Goal: Task Accomplishment & Management: Complete application form

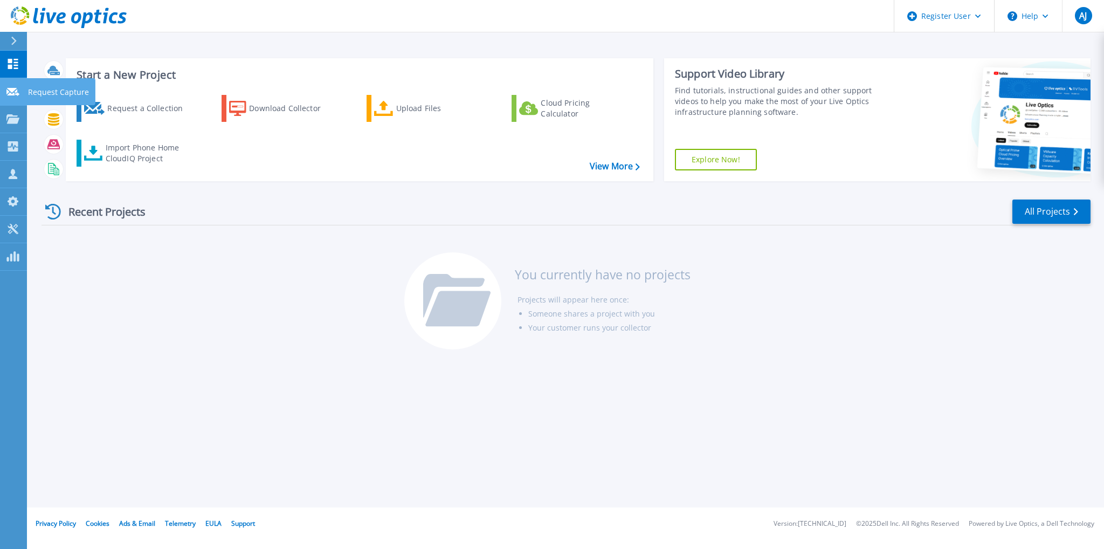
click at [13, 94] on icon at bounding box center [12, 92] width 13 height 8
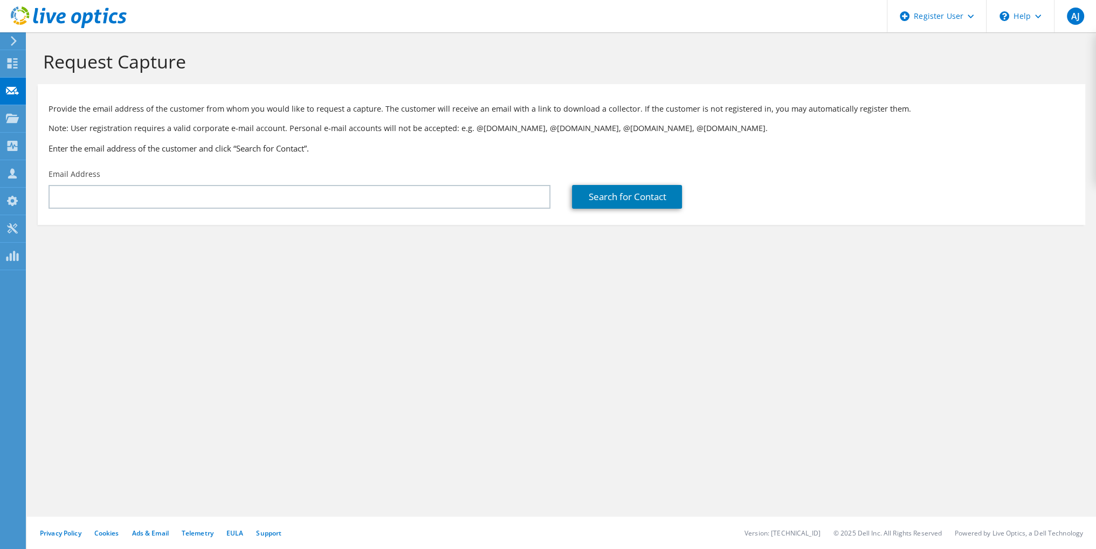
click at [400, 209] on div "Email Address" at bounding box center [299, 188] width 523 height 51
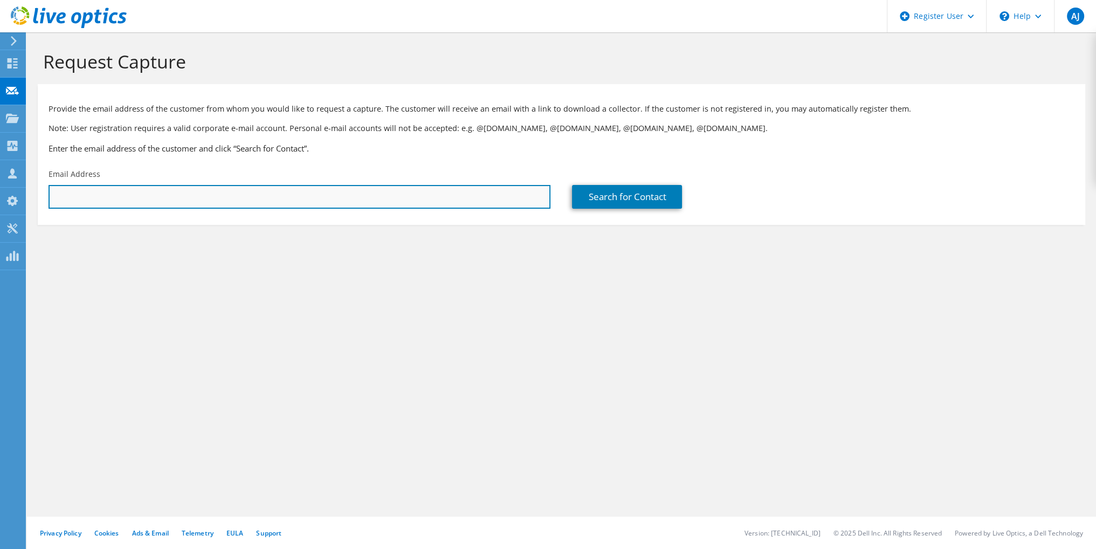
click at [397, 201] on input "text" at bounding box center [300, 197] width 502 height 24
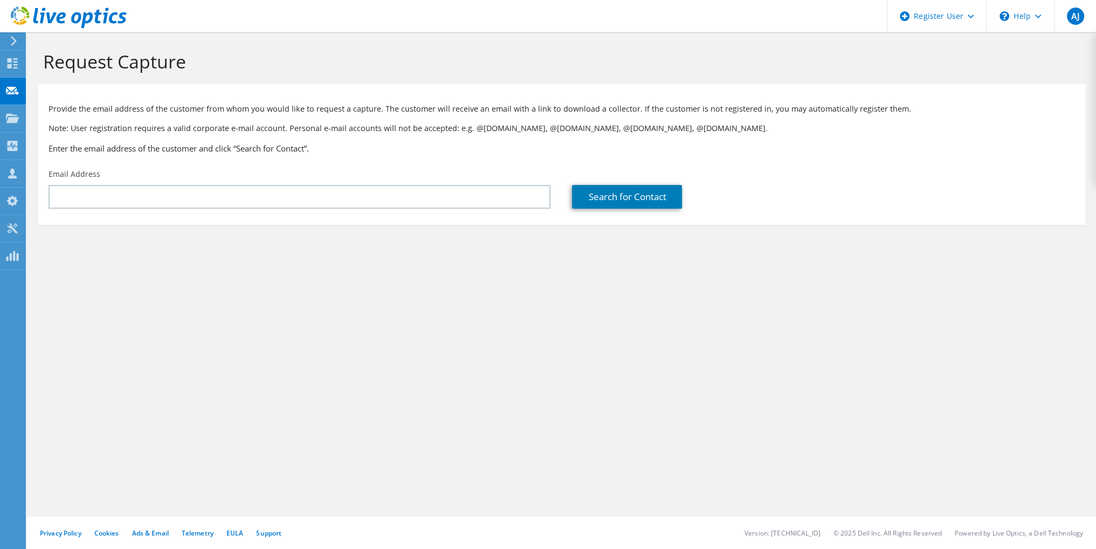
click at [312, 268] on section "Request Capture Provide the email address of the customer from whom you would l…" at bounding box center [561, 155] width 1069 height 246
click at [16, 117] on use at bounding box center [12, 117] width 13 height 9
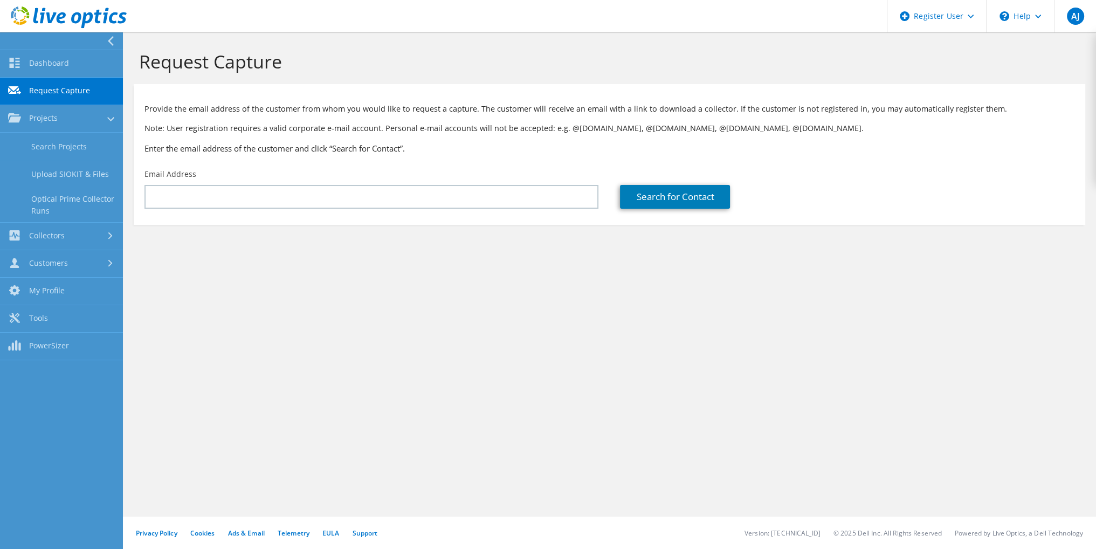
click at [104, 45] on div at bounding box center [58, 40] width 123 height 17
